Goal: Task Accomplishment & Management: Use online tool/utility

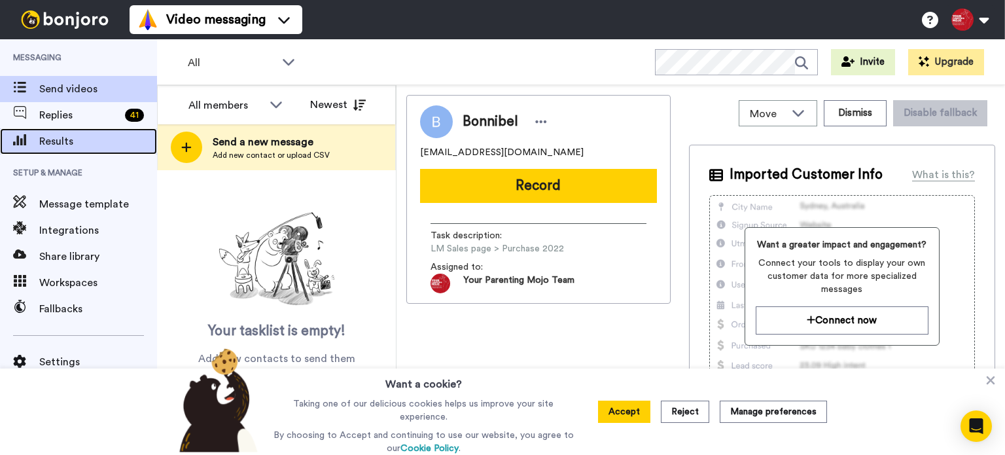
click at [86, 143] on span "Results" at bounding box center [98, 142] width 118 height 16
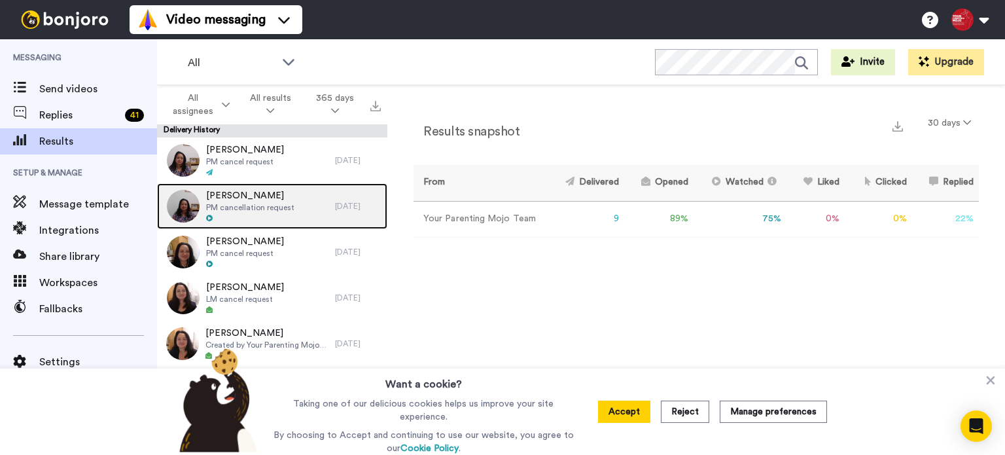
click at [268, 204] on span "PM cancellation request" at bounding box center [250, 207] width 88 height 10
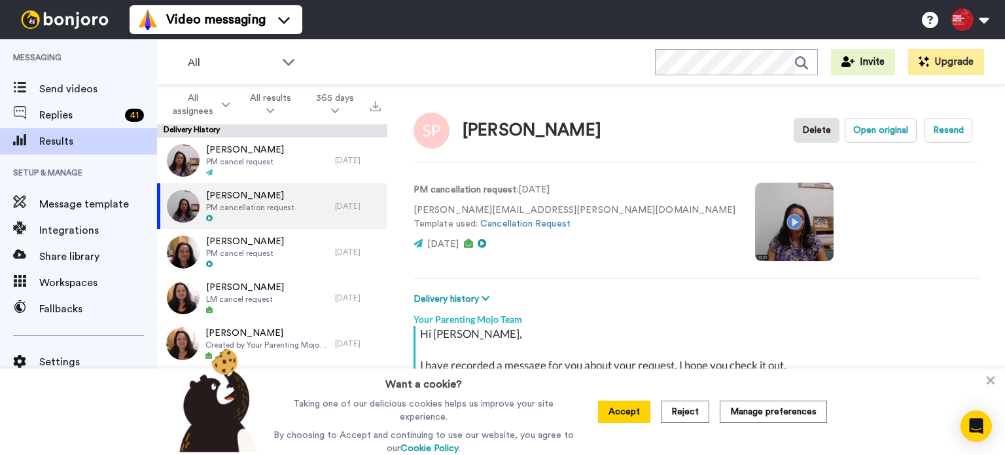
scroll to position [158, 0]
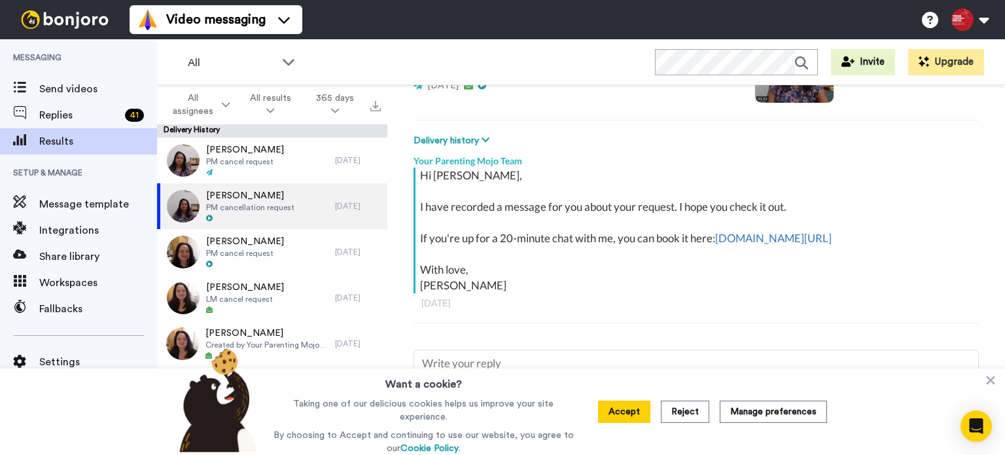
drag, startPoint x: 992, startPoint y: 382, endPoint x: 1001, endPoint y: 392, distance: 13.5
click at [992, 382] on icon at bounding box center [991, 380] width 9 height 9
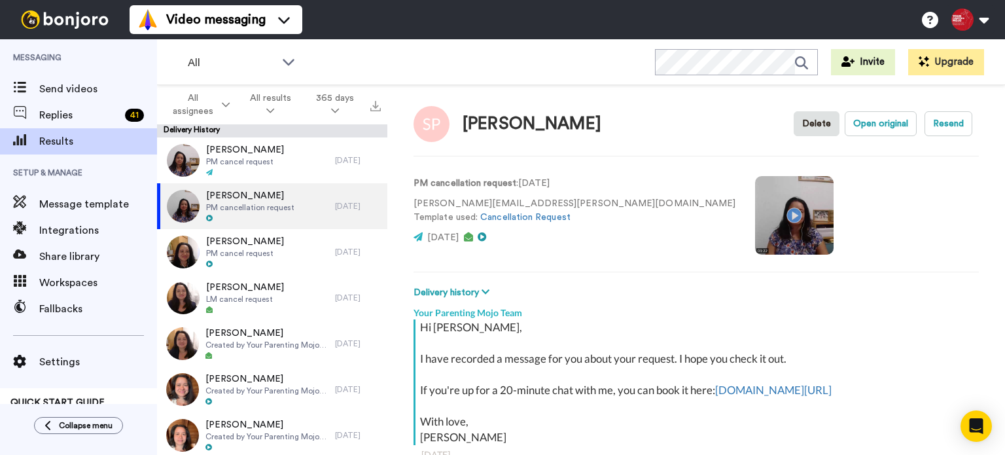
scroll to position [0, 0]
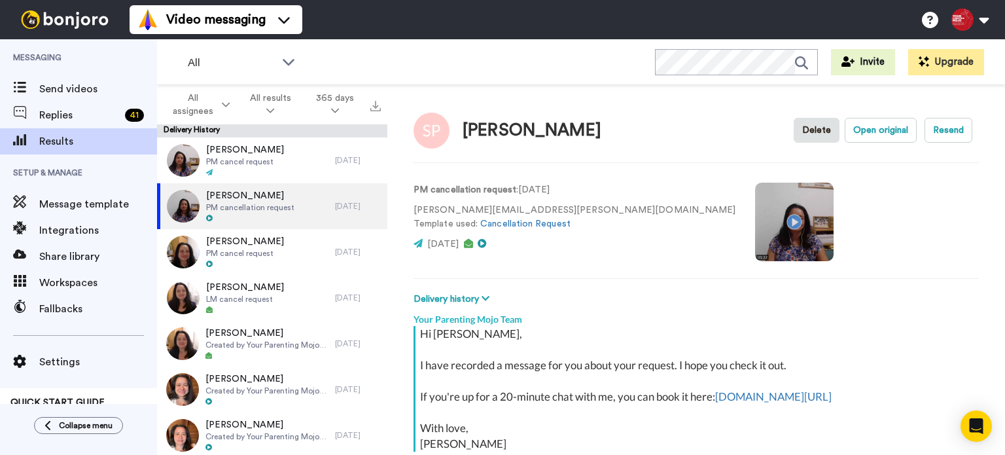
click at [755, 217] on video at bounding box center [794, 222] width 79 height 79
click at [755, 228] on video at bounding box center [794, 222] width 79 height 79
click at [755, 218] on video at bounding box center [794, 222] width 79 height 79
type textarea "x"
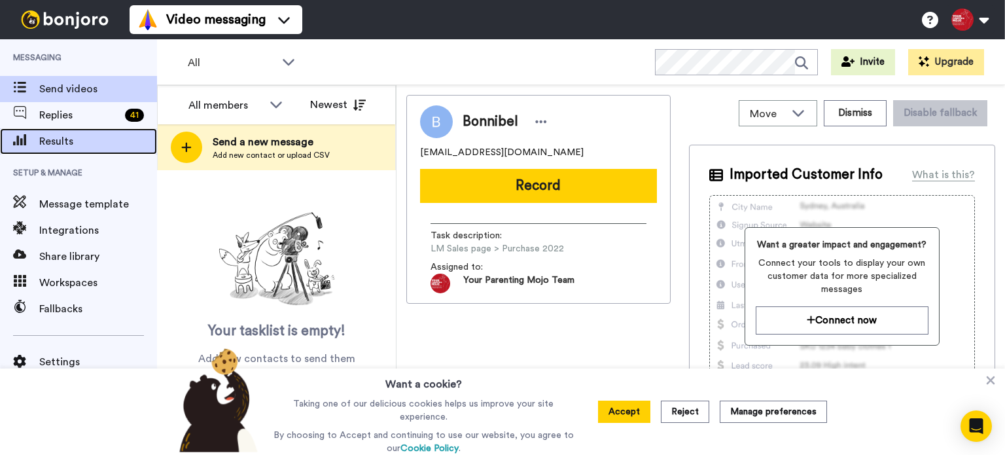
click at [94, 147] on span "Results" at bounding box center [98, 142] width 118 height 16
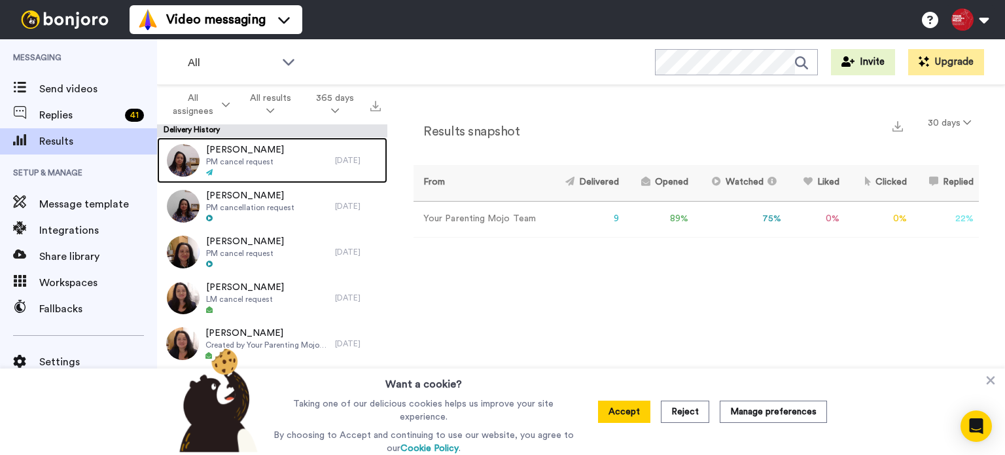
click at [284, 158] on div "Kareem Sultan PM cancel request" at bounding box center [246, 160] width 178 height 46
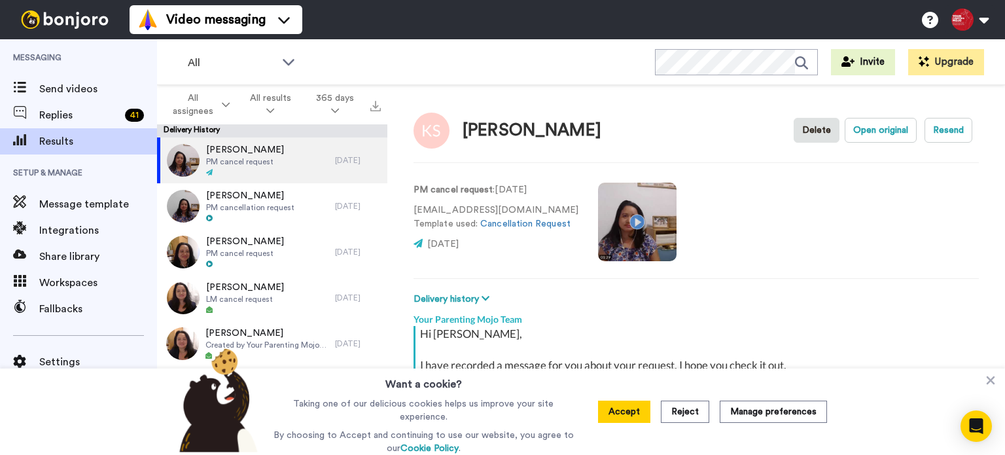
click at [630, 220] on video at bounding box center [637, 222] width 79 height 79
click at [991, 381] on icon at bounding box center [990, 380] width 13 height 13
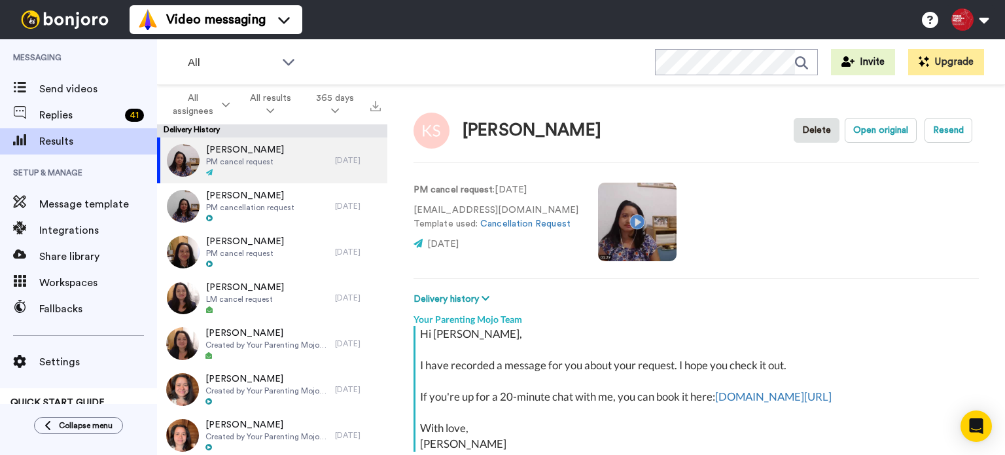
type textarea "x"
